Goal: Task Accomplishment & Management: Use online tool/utility

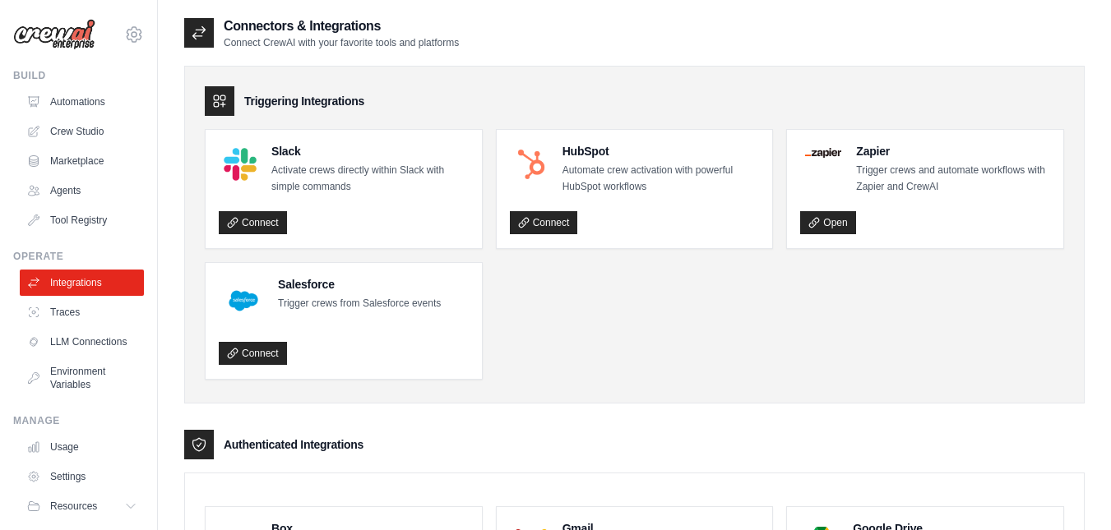
click at [74, 281] on link "Integrations" at bounding box center [82, 283] width 124 height 26
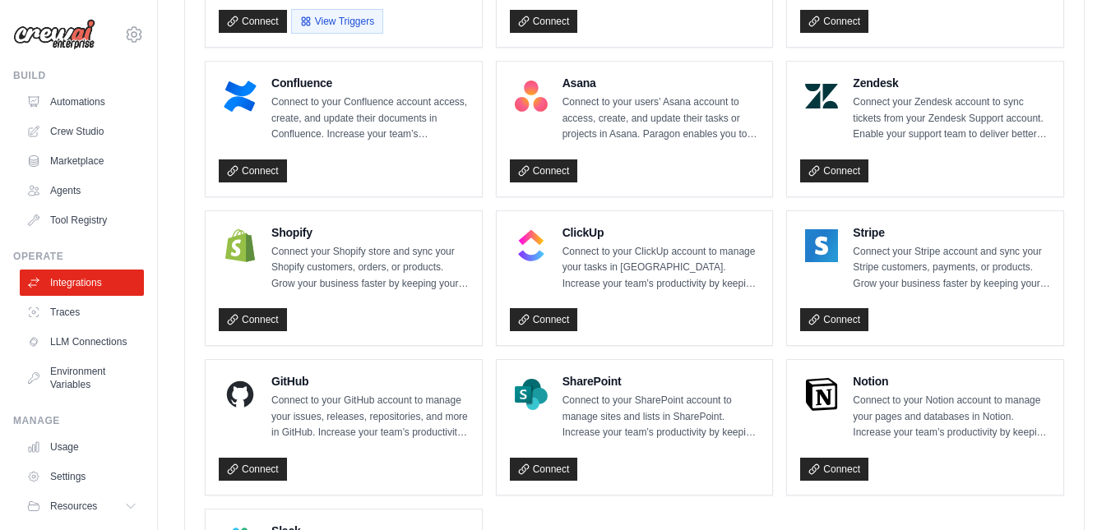
scroll to position [1212, 0]
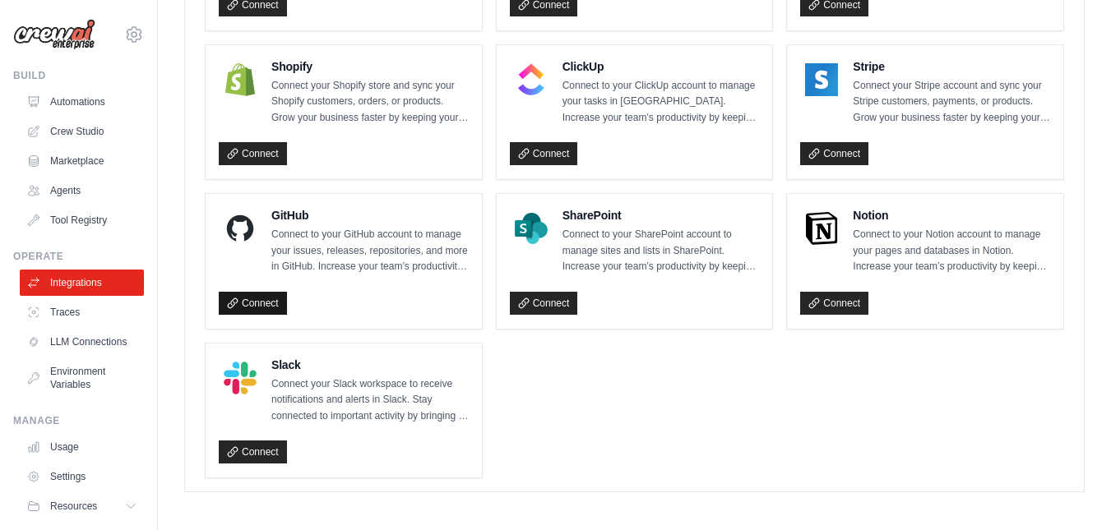
click at [266, 296] on link "Connect" at bounding box center [253, 303] width 68 height 23
